Goal: Navigation & Orientation: Understand site structure

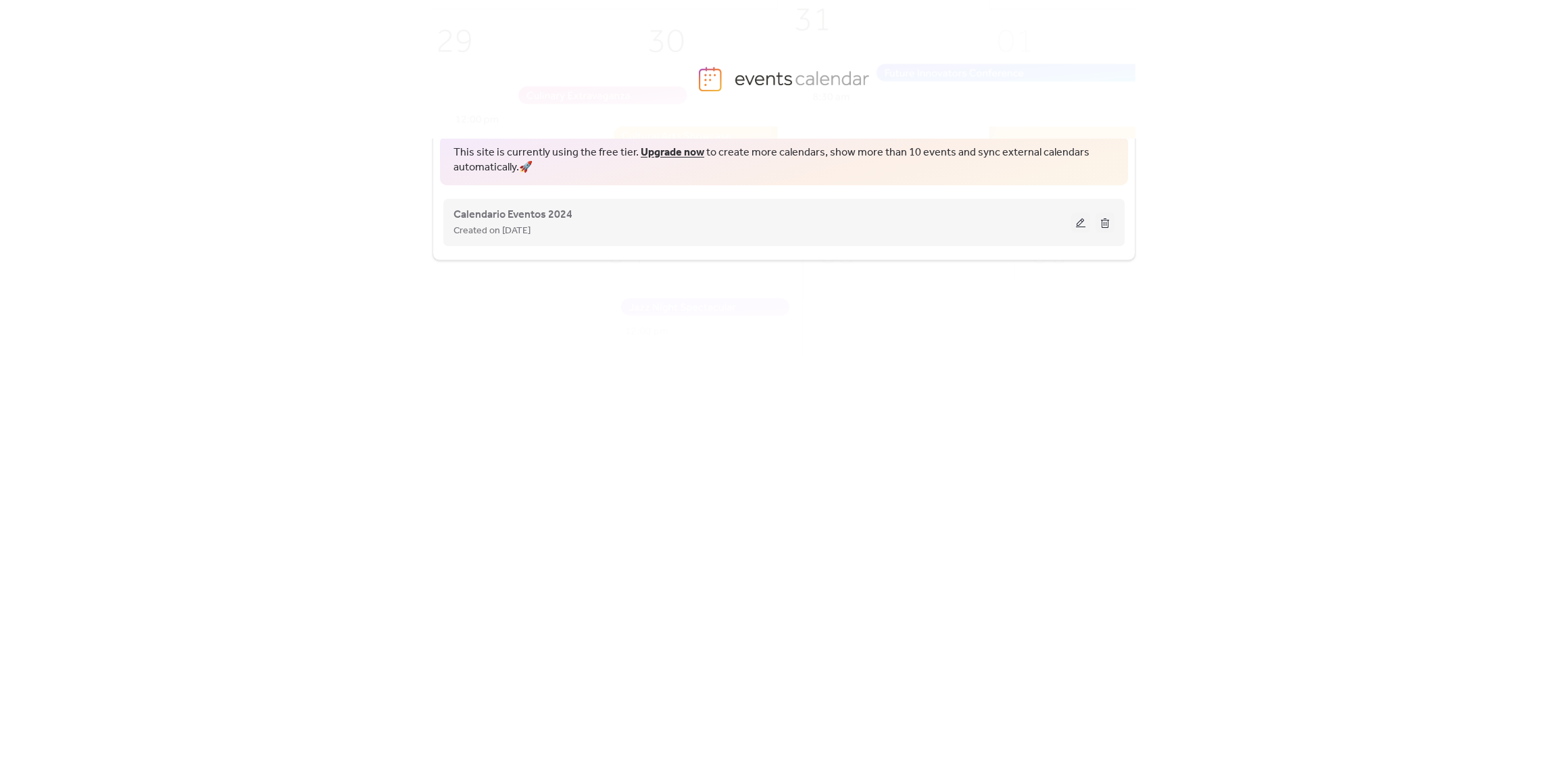
click at [825, 205] on div "Calendario Eventos 2024 Created on [DATE]" at bounding box center [784, 222] width 661 height 54
click at [1079, 222] on button at bounding box center [1080, 222] width 19 height 20
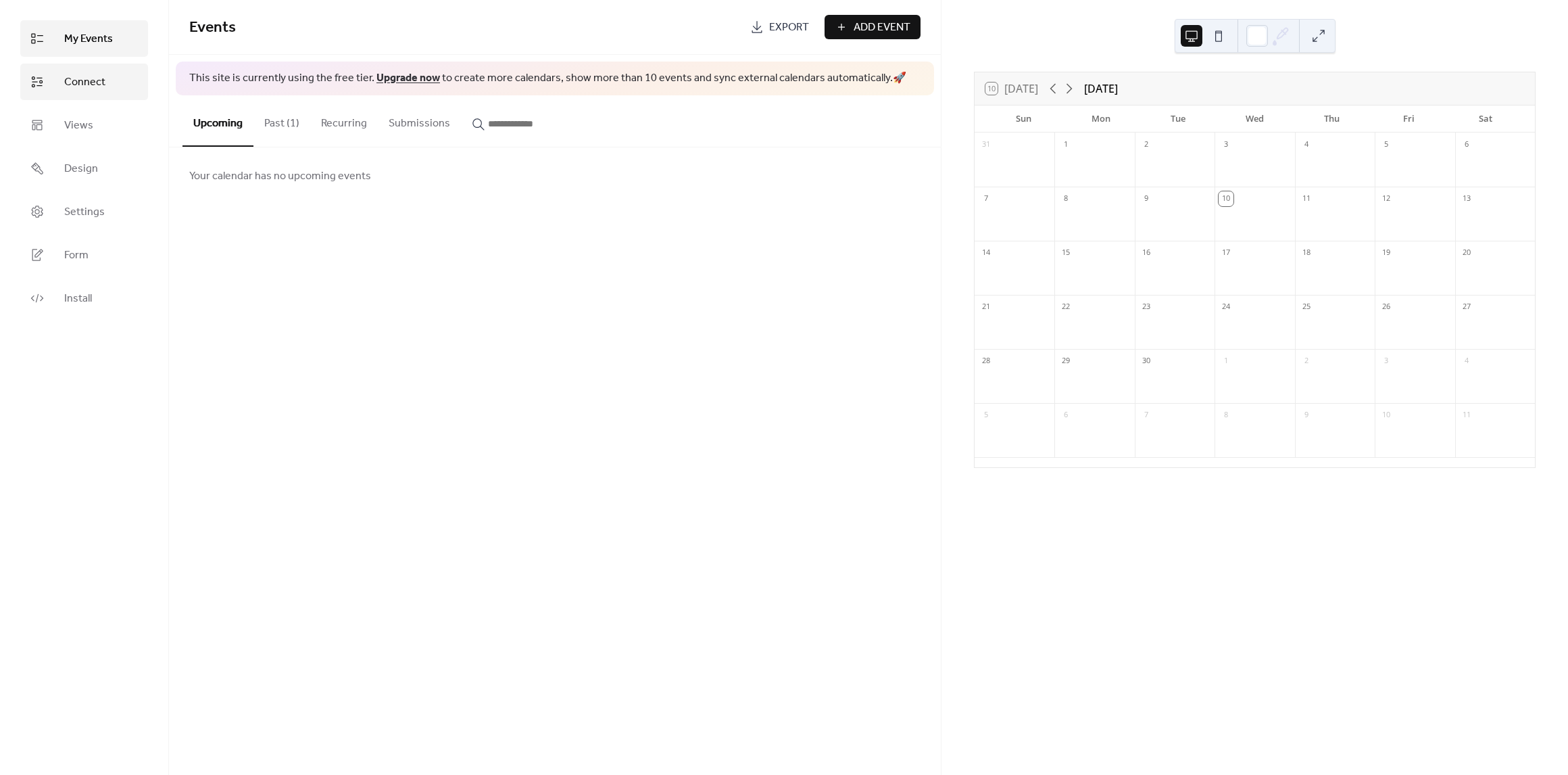
click at [98, 80] on span "Connect" at bounding box center [84, 83] width 41 height 16
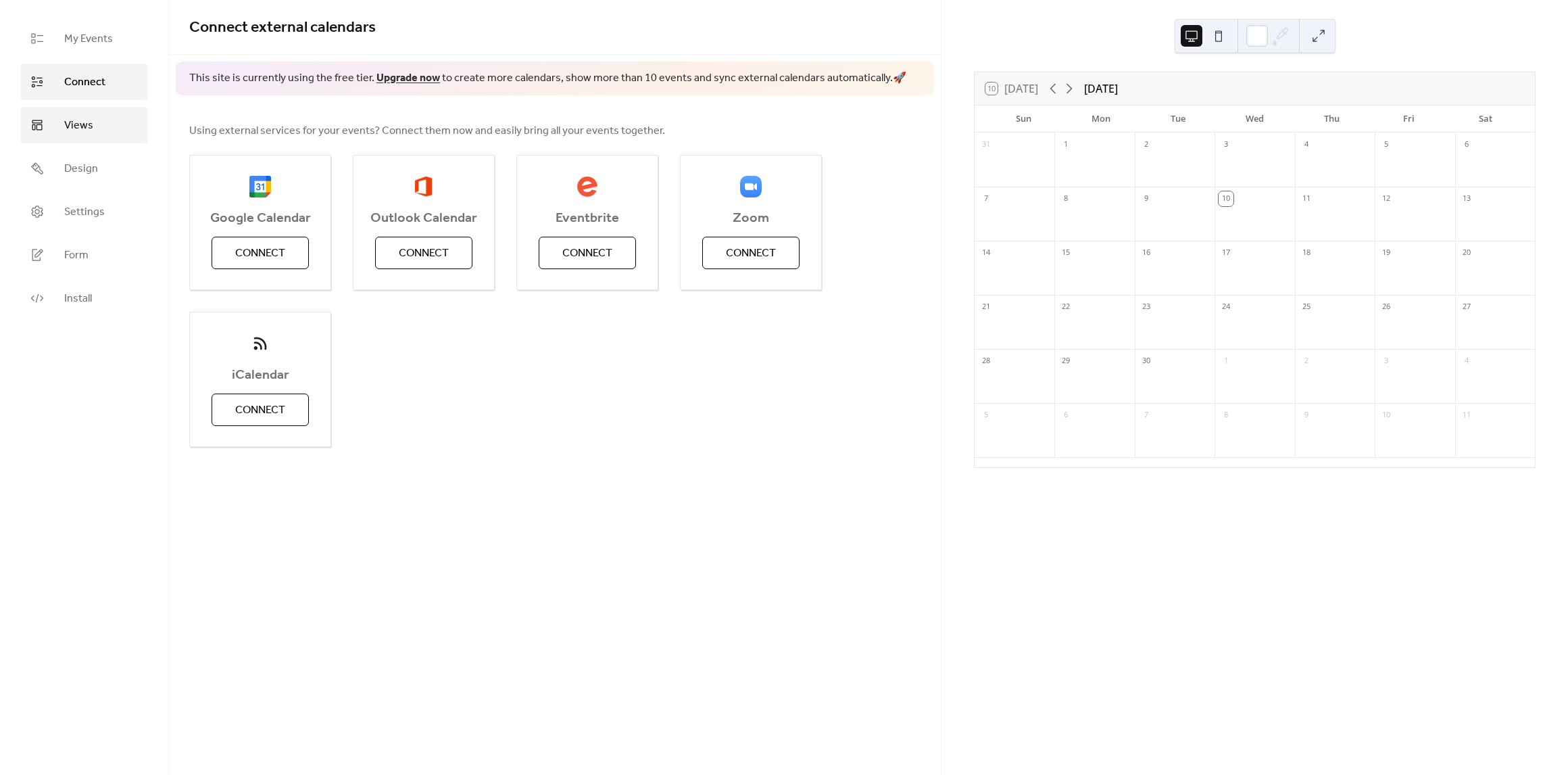
click at [93, 129] on link "Views" at bounding box center [84, 125] width 128 height 36
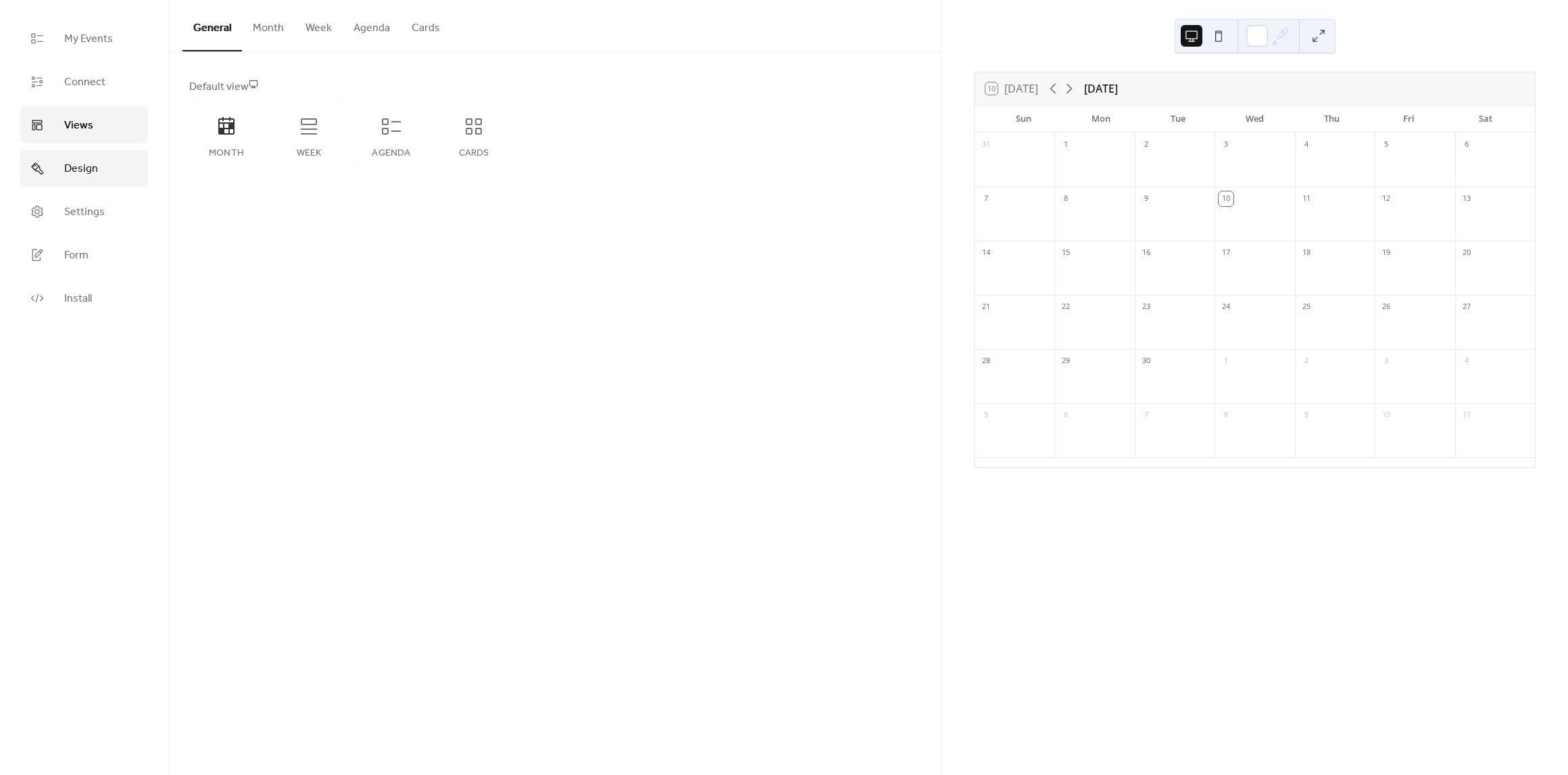
click at [77, 155] on link "Design" at bounding box center [84, 168] width 128 height 36
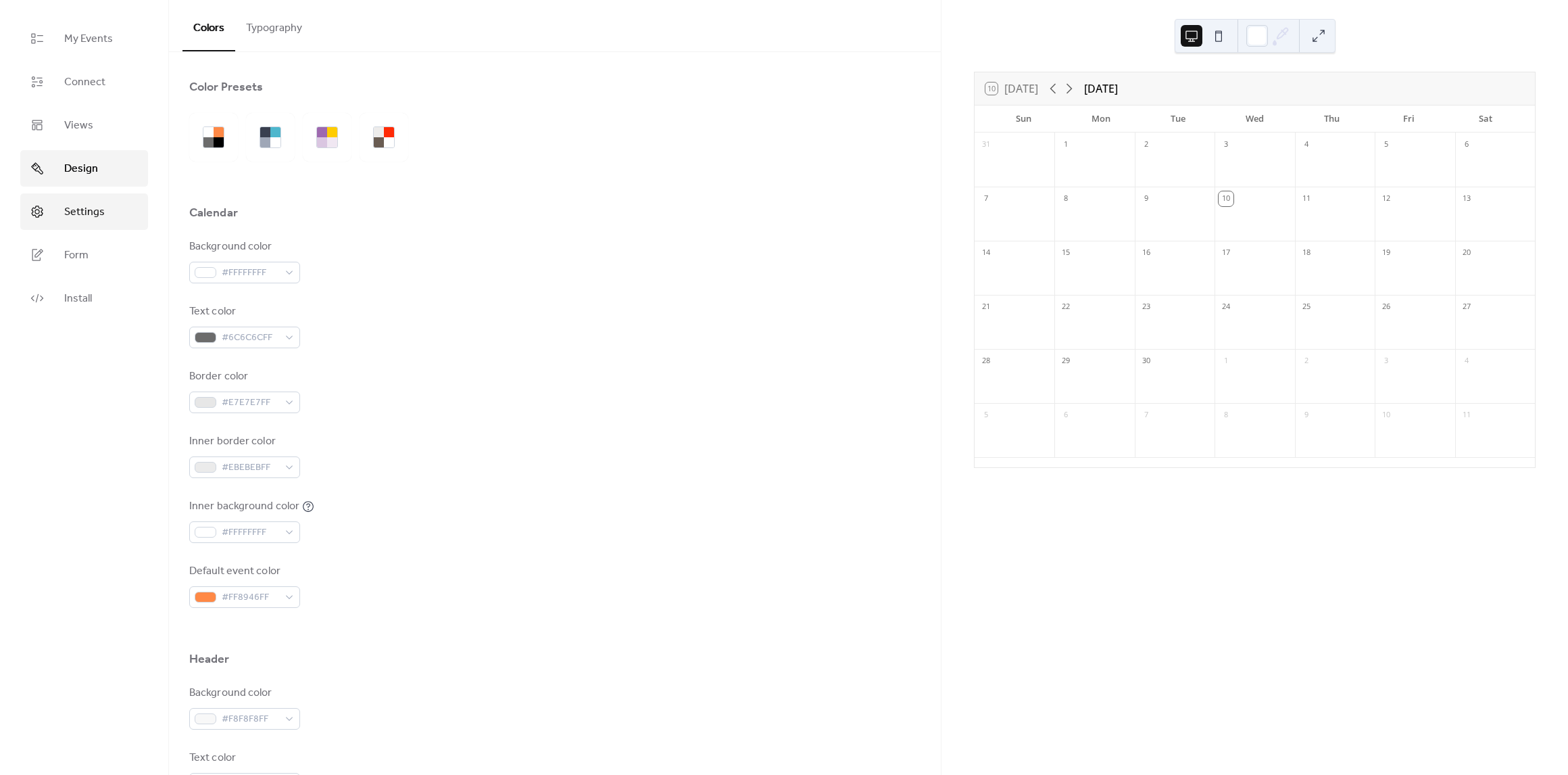
click at [56, 222] on link "Settings" at bounding box center [84, 211] width 128 height 36
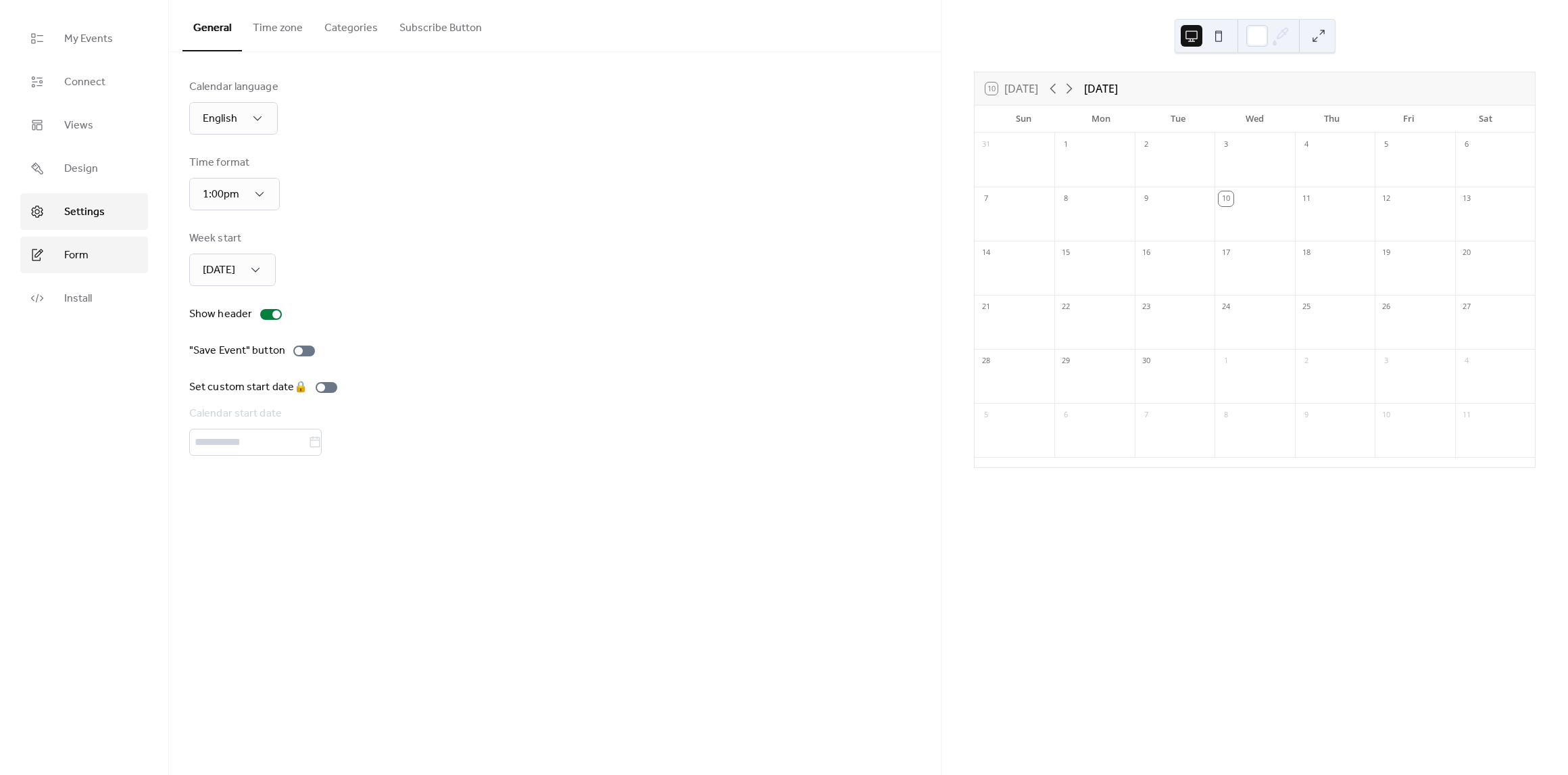
click at [65, 254] on span "Form" at bounding box center [76, 256] width 25 height 16
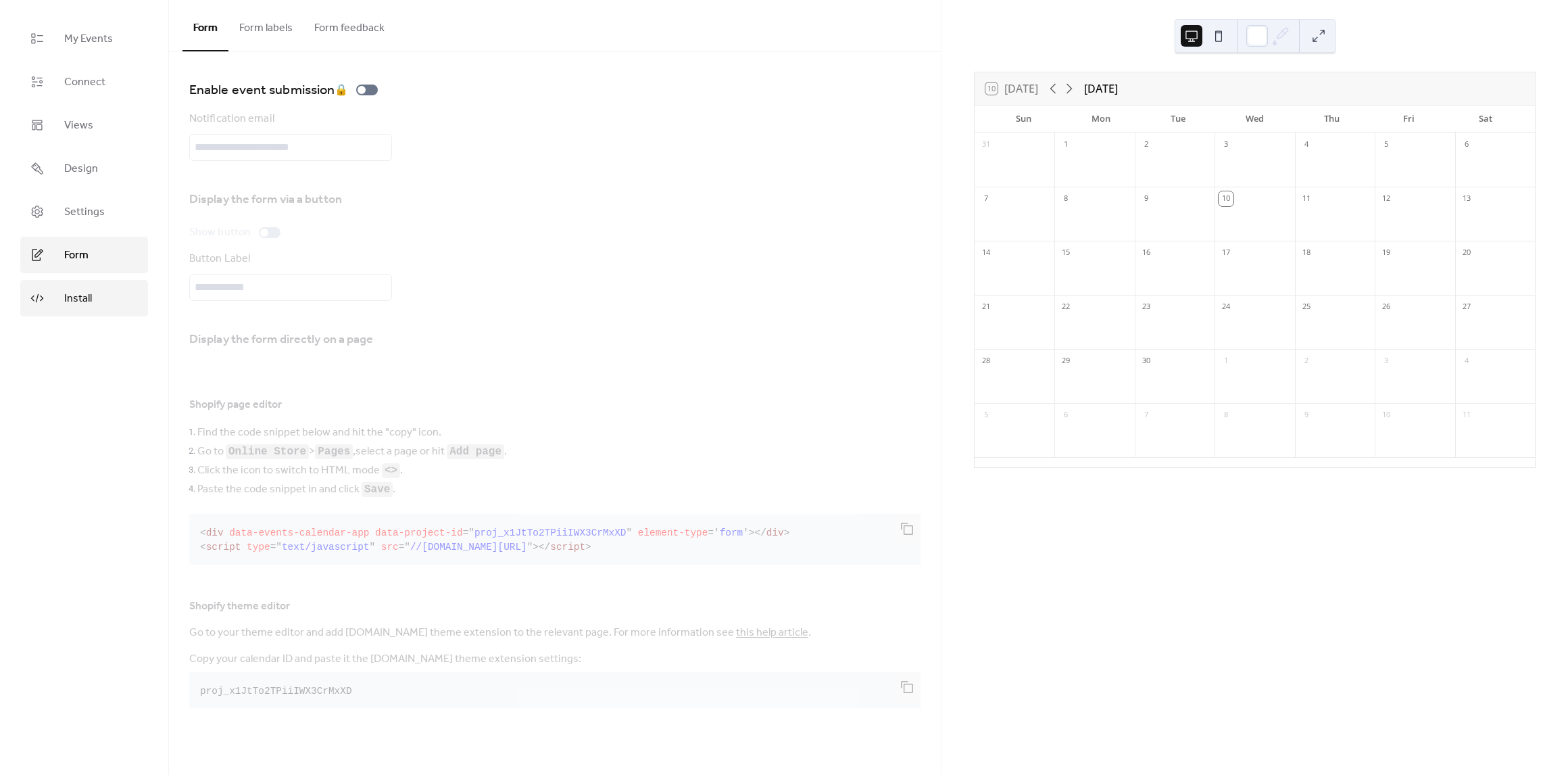
click at [79, 291] on span "Install" at bounding box center [77, 299] width 28 height 16
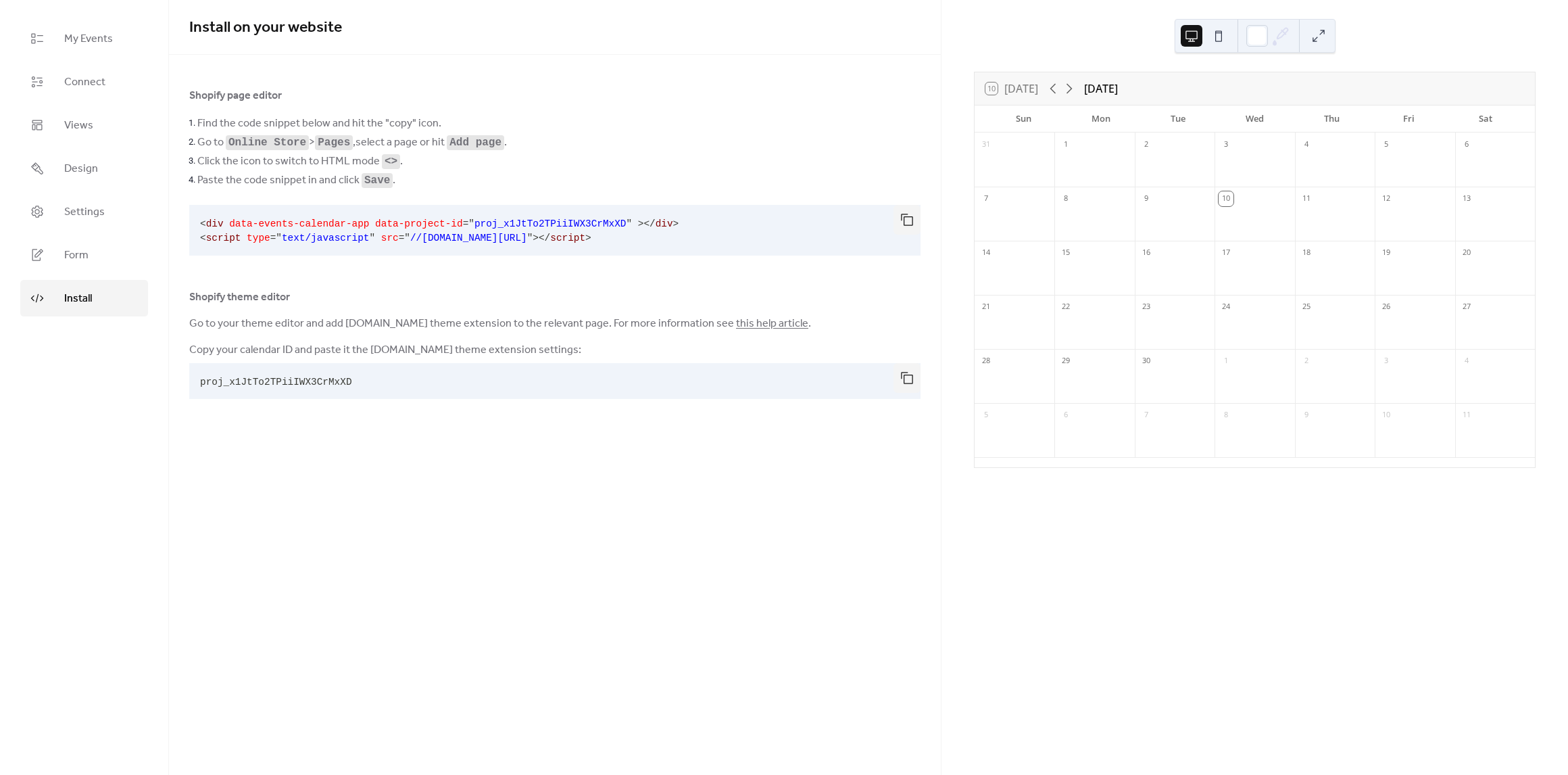
click at [82, 144] on ul "My Events Connect Views Design Settings Form Install" at bounding box center [84, 168] width 128 height 296
click at [84, 130] on span "Views" at bounding box center [78, 126] width 29 height 16
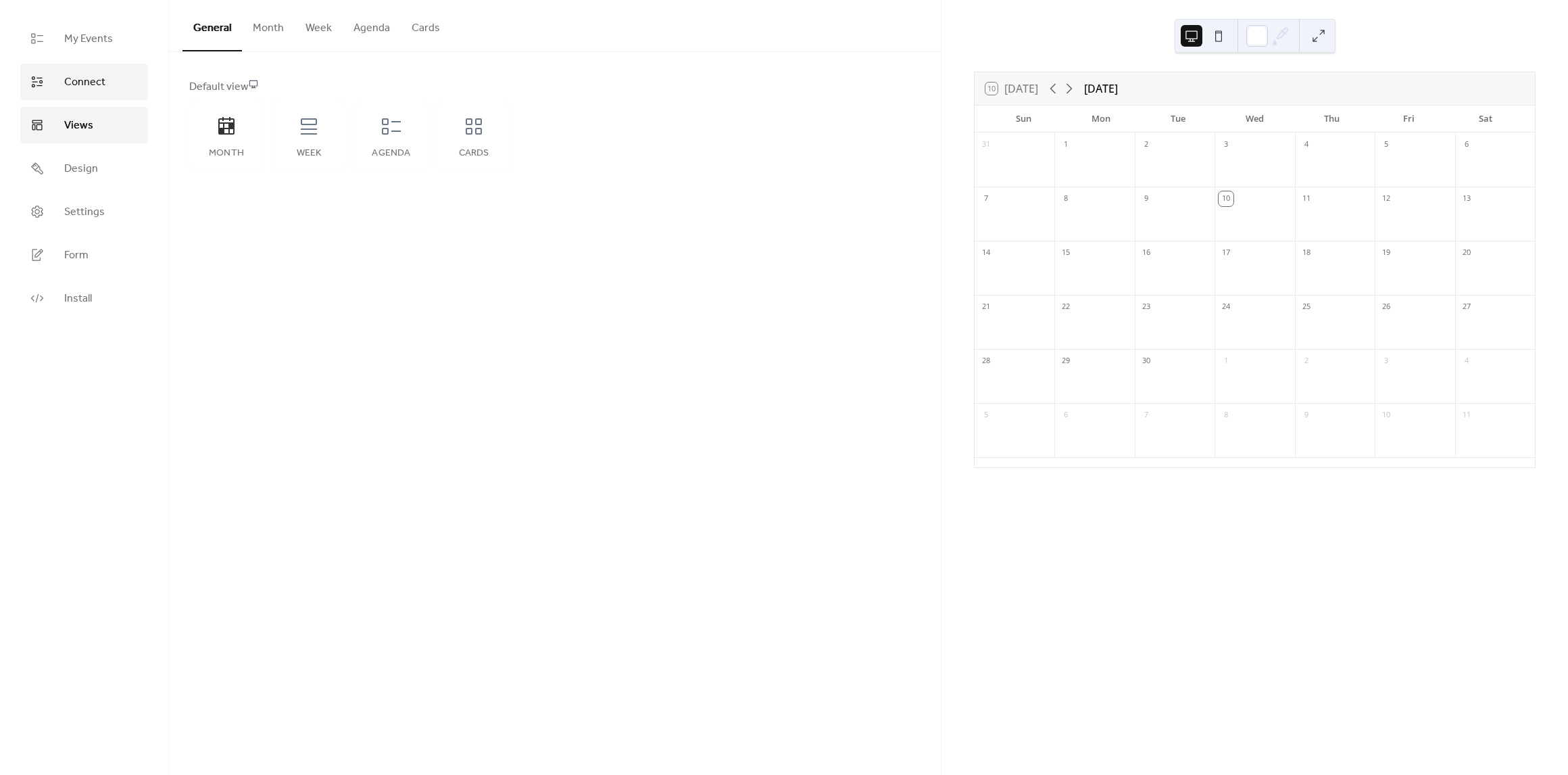
click at [103, 84] on span "Connect" at bounding box center [84, 83] width 41 height 16
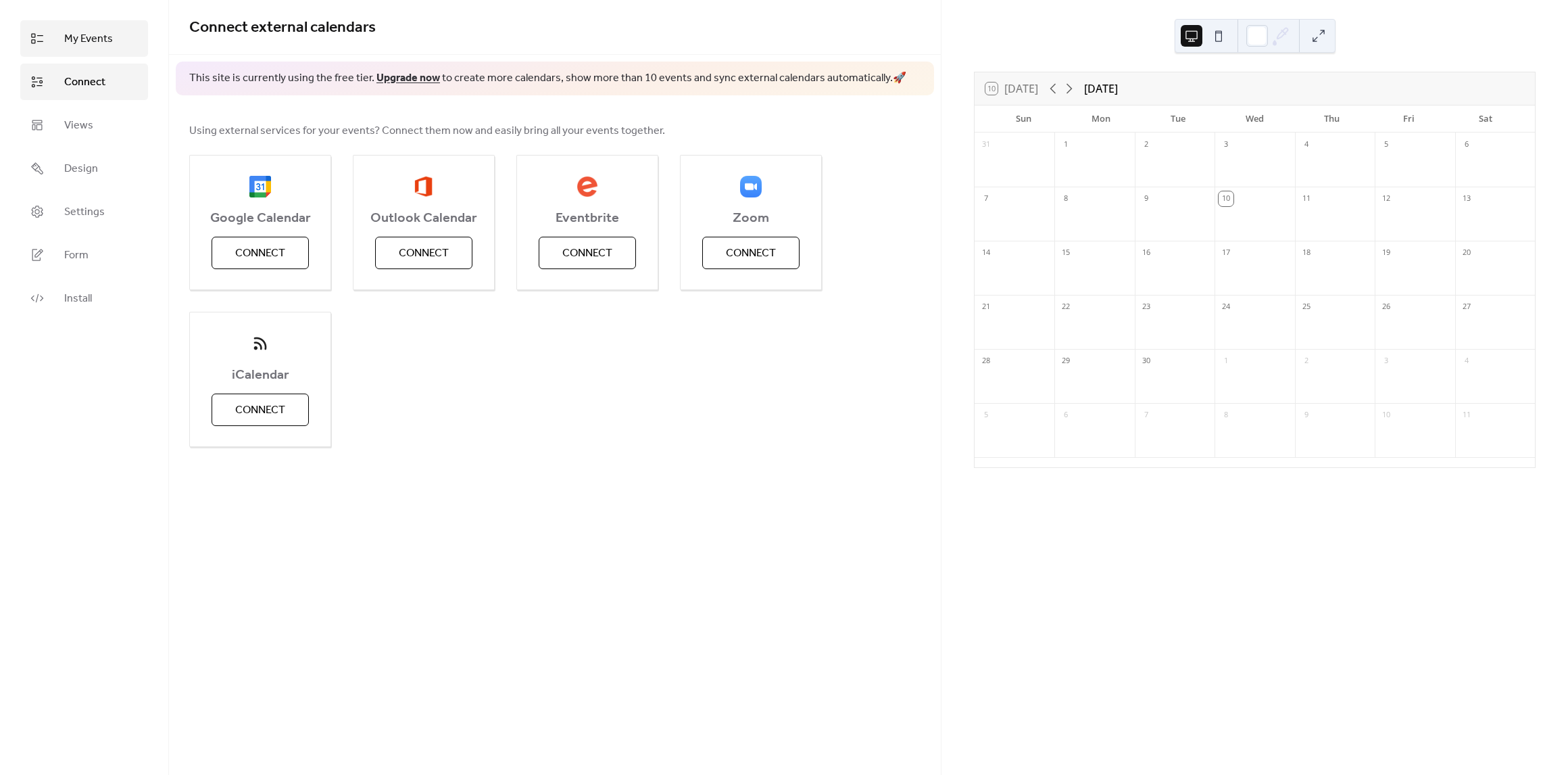
click at [89, 39] on span "My Events" at bounding box center [88, 39] width 48 height 16
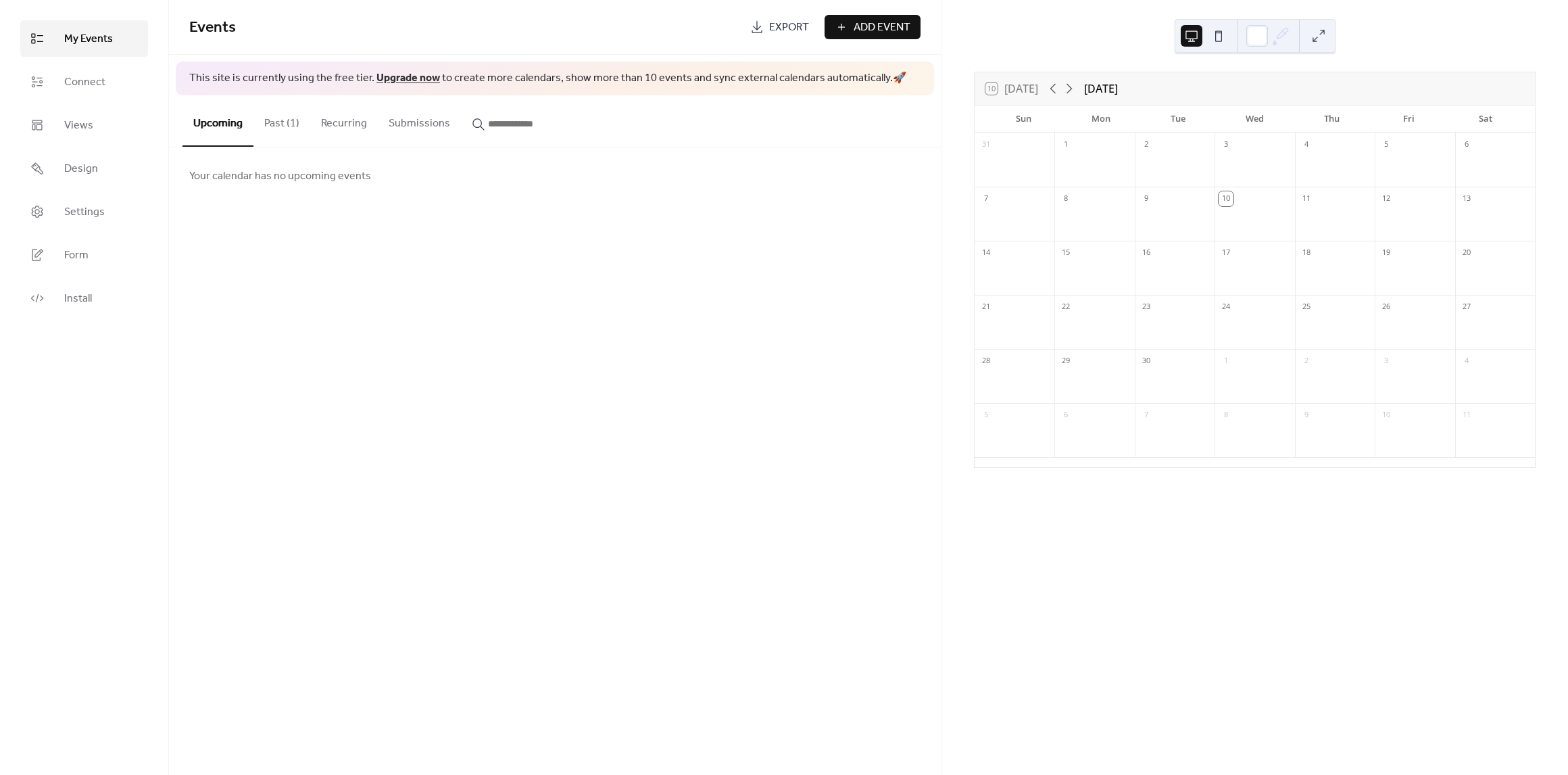
click at [287, 123] on button "Past (1)" at bounding box center [282, 120] width 57 height 50
